Goal: Information Seeking & Learning: Find specific page/section

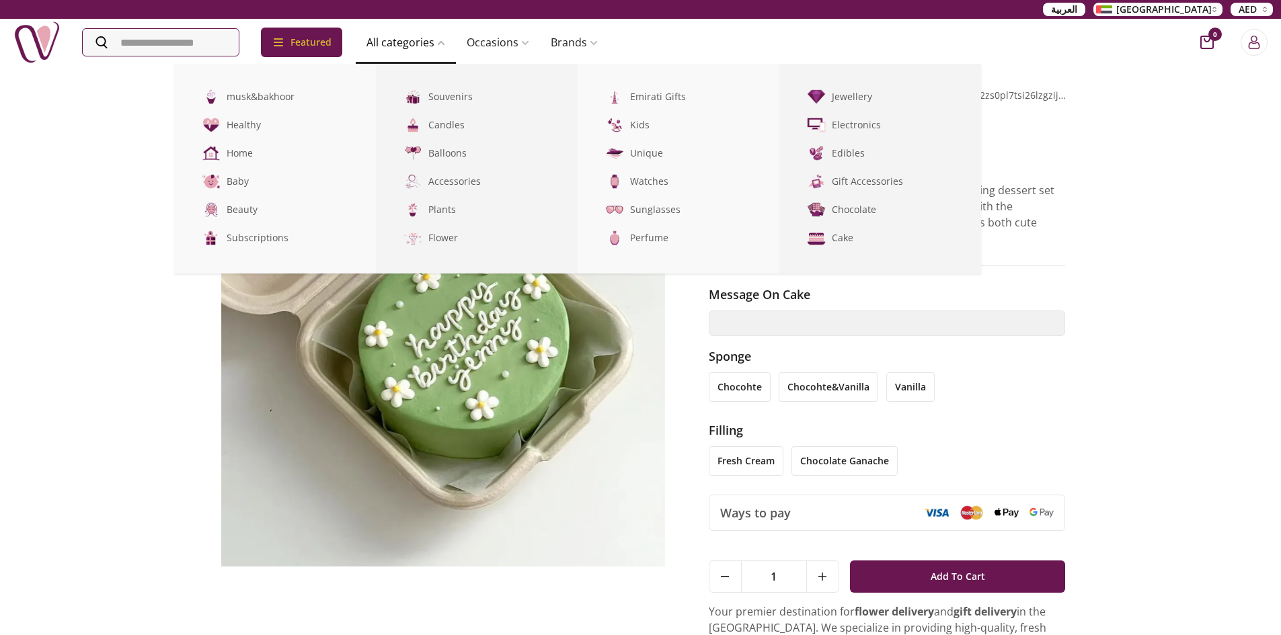
click at [414, 41] on link "All categories" at bounding box center [406, 42] width 100 height 27
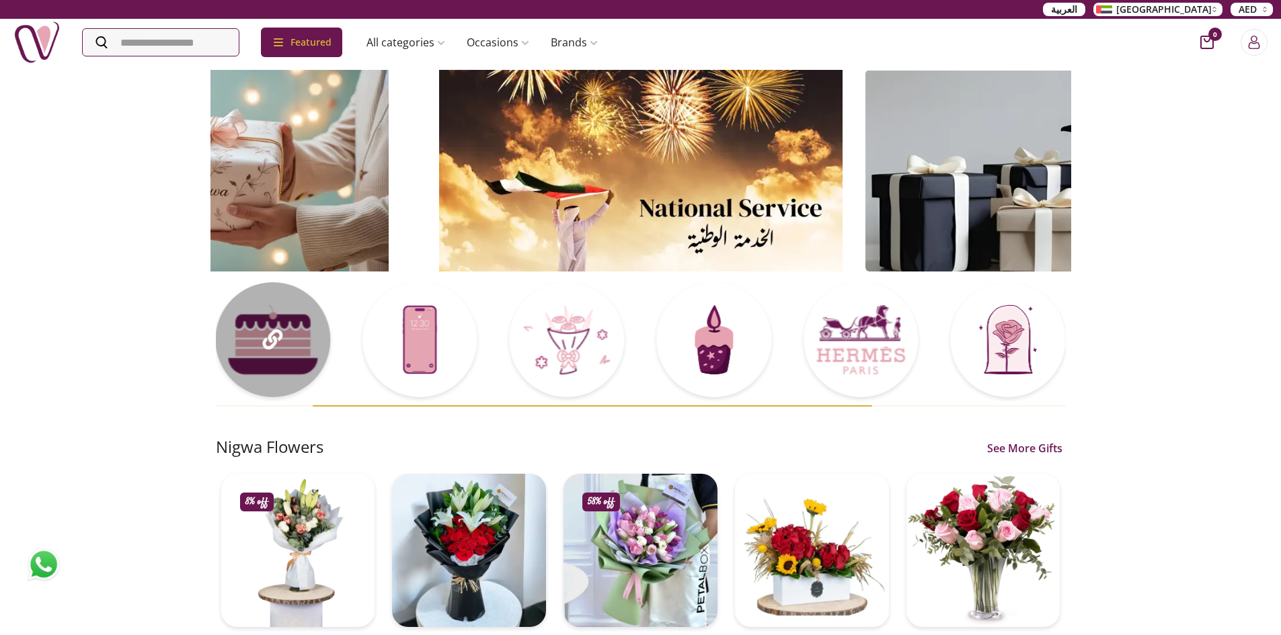
click at [303, 356] on div at bounding box center [272, 339] width 115 height 115
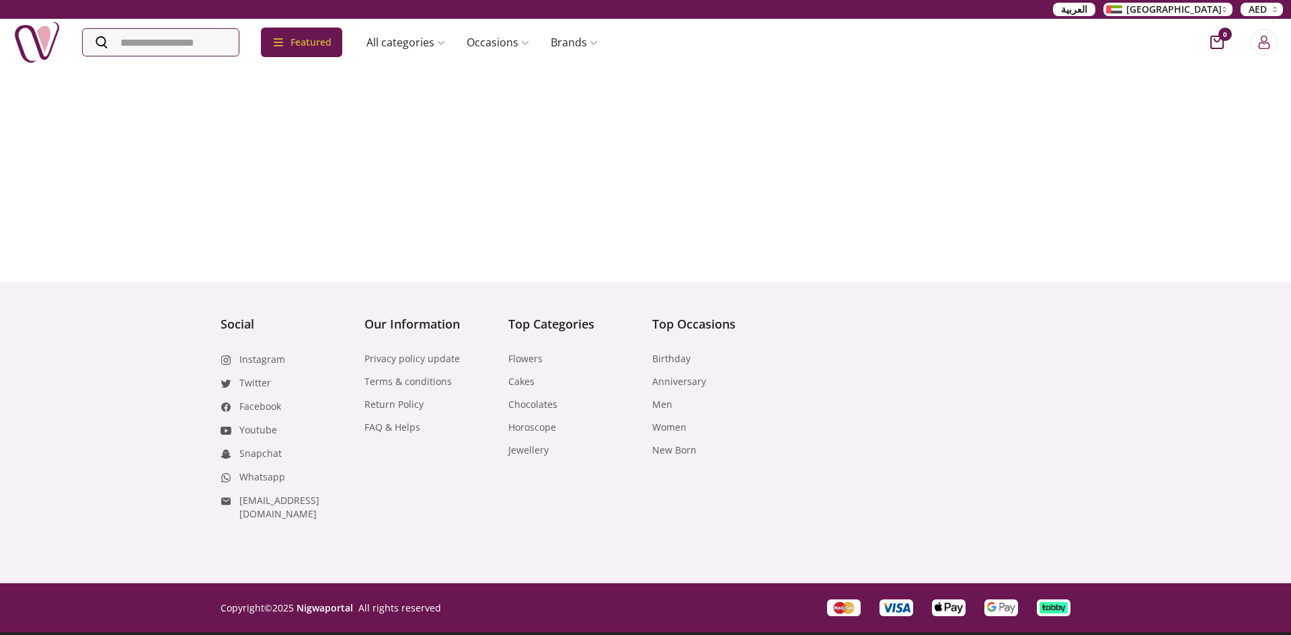
click at [302, 354] on div "Social Instagram Twitter Facebook Youtube Snapchat Whatsapp [EMAIL_ADDRESS][DOM…" at bounding box center [286, 418] width 130 height 206
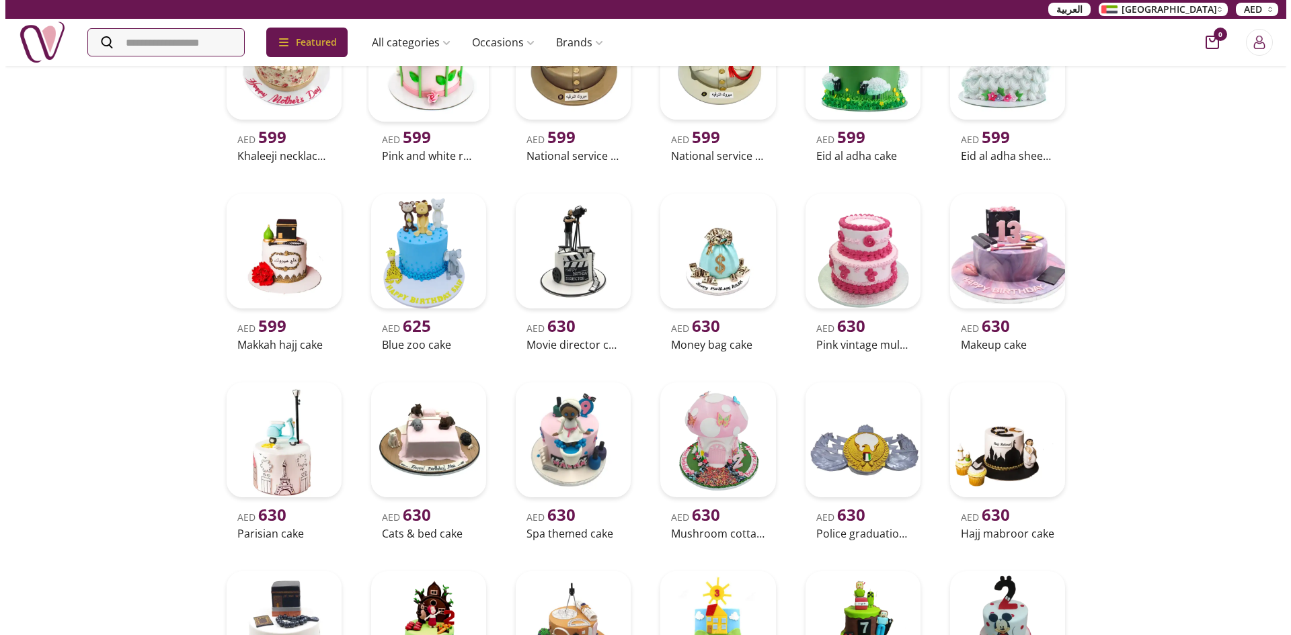
scroll to position [13110, 0]
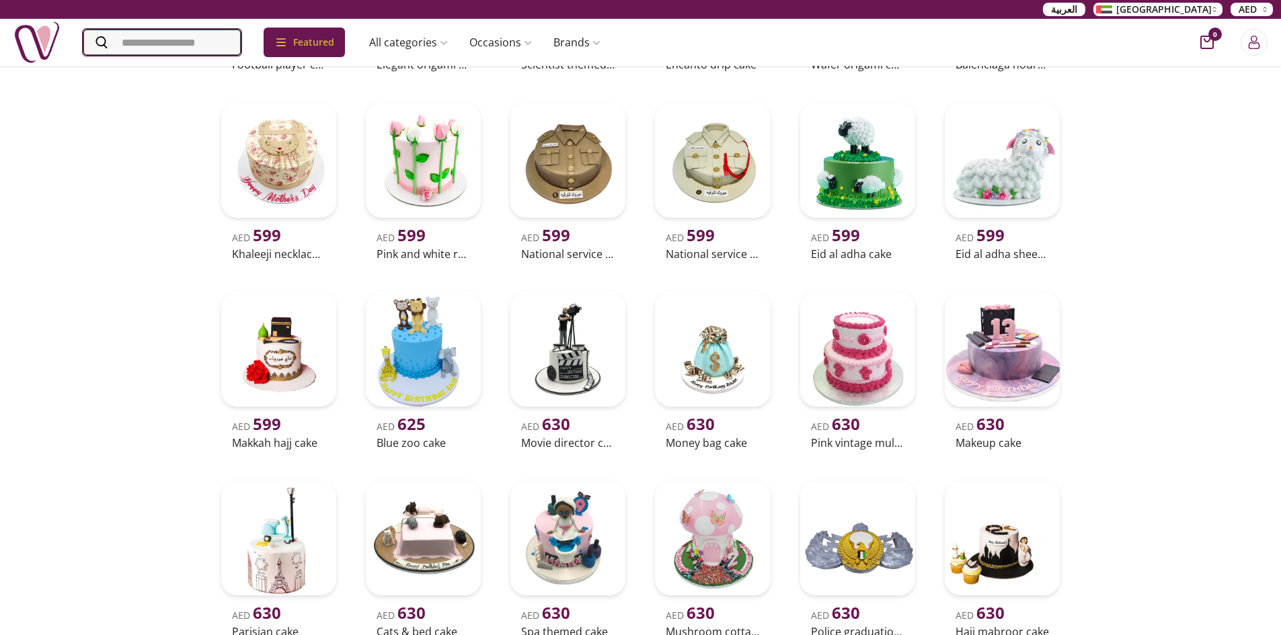
click at [192, 42] on input "Search" at bounding box center [162, 42] width 159 height 27
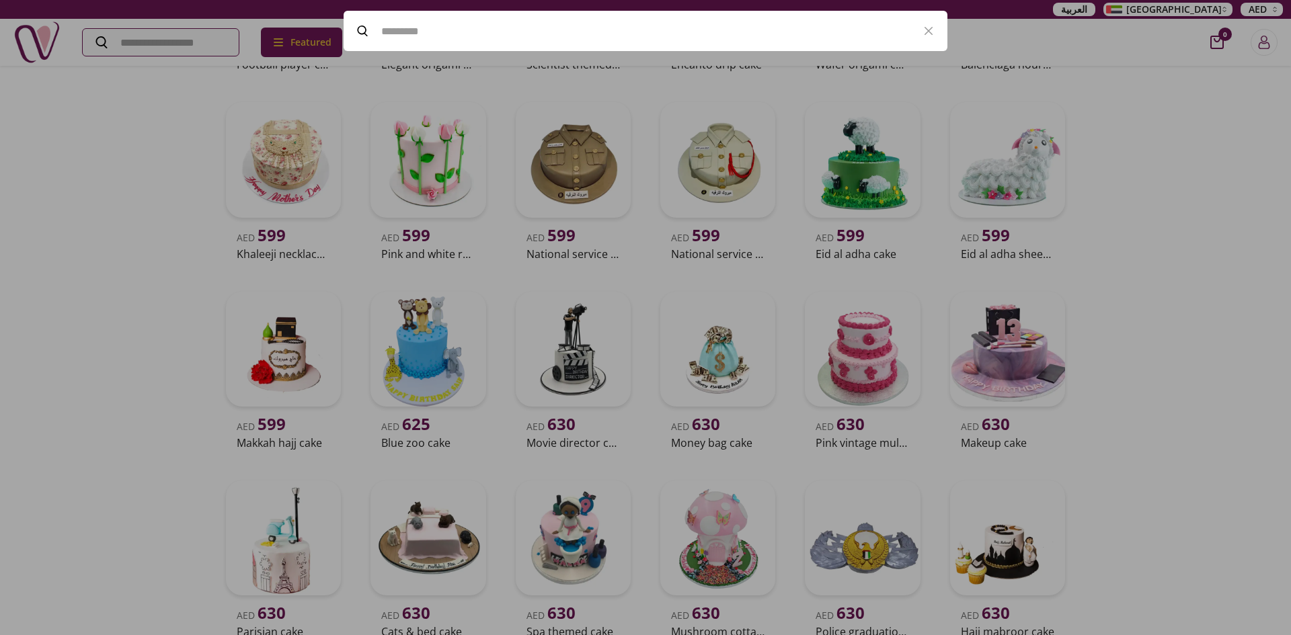
type input "*"
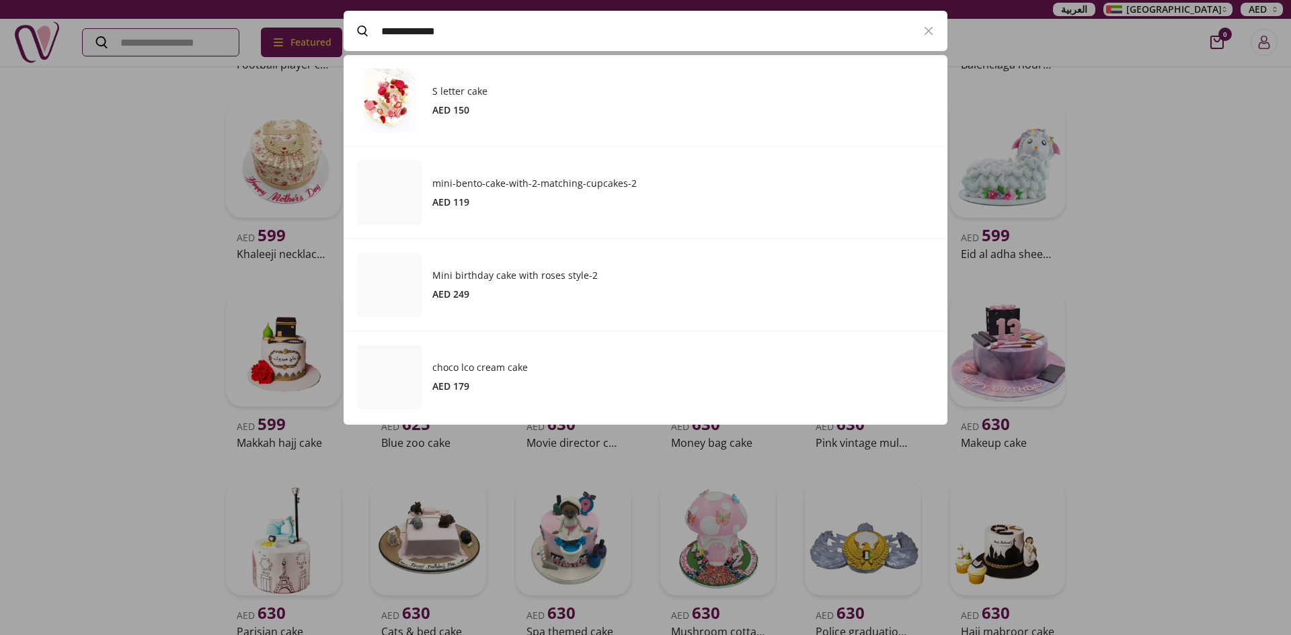
scroll to position [370, 604]
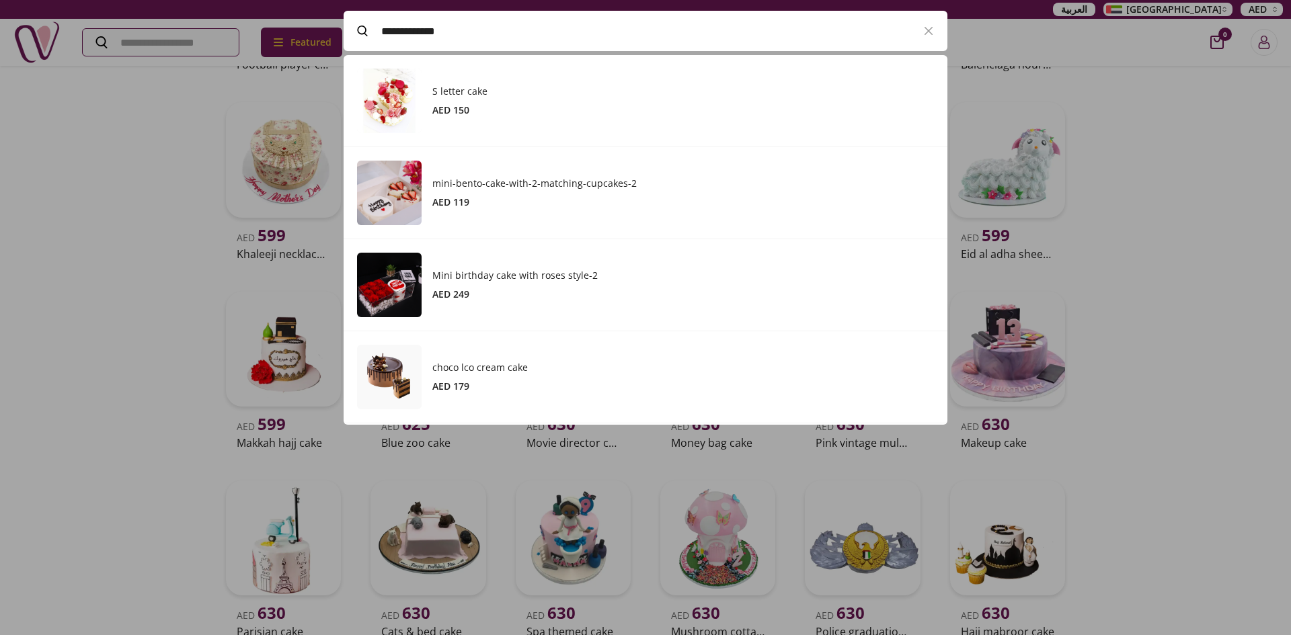
type input "**********"
drag, startPoint x: 461, startPoint y: 36, endPoint x: 368, endPoint y: 35, distance: 92.8
click at [368, 35] on label "**********" at bounding box center [627, 31] width 566 height 40
click at [176, 38] on div at bounding box center [645, 317] width 1291 height 635
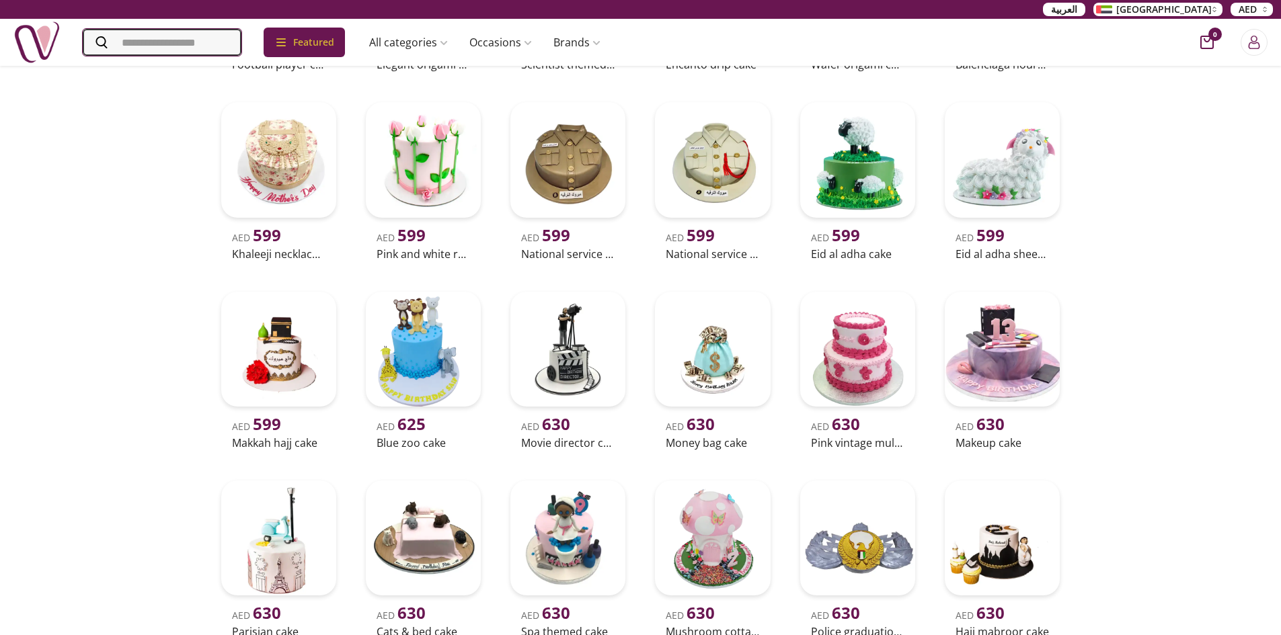
click at [173, 41] on input "Search" at bounding box center [162, 42] width 159 height 27
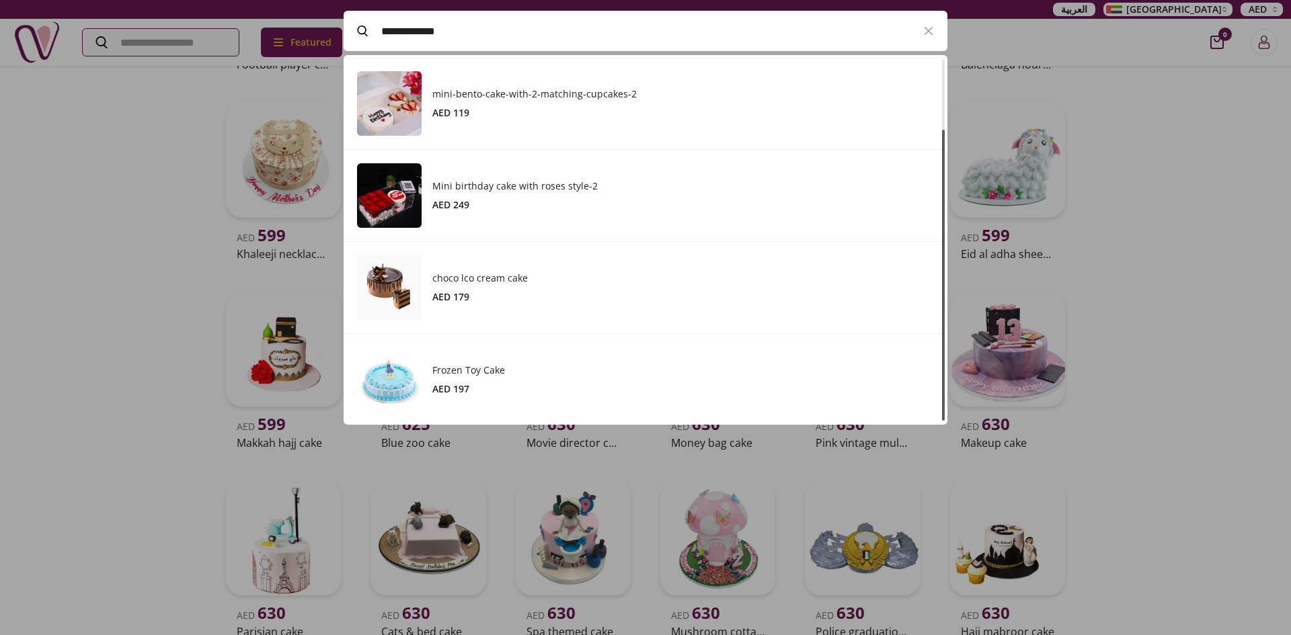
scroll to position [90, 0]
